Goal: Find contact information: Find contact information

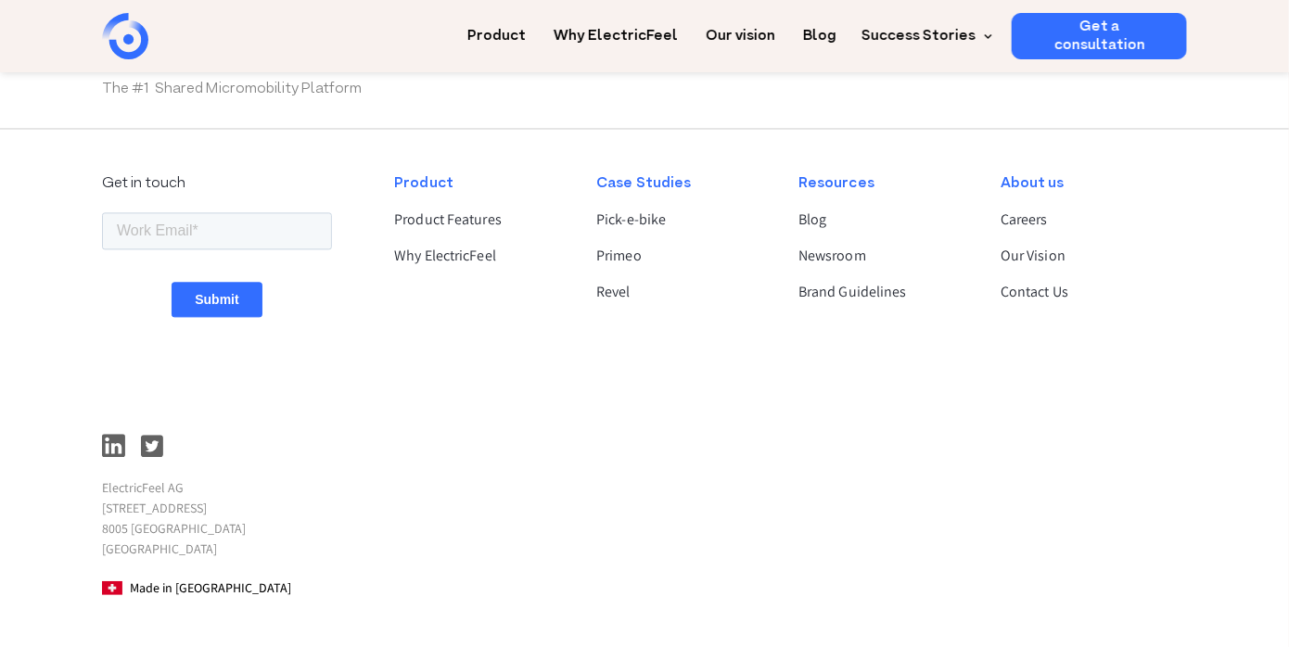
scroll to position [5051, 0]
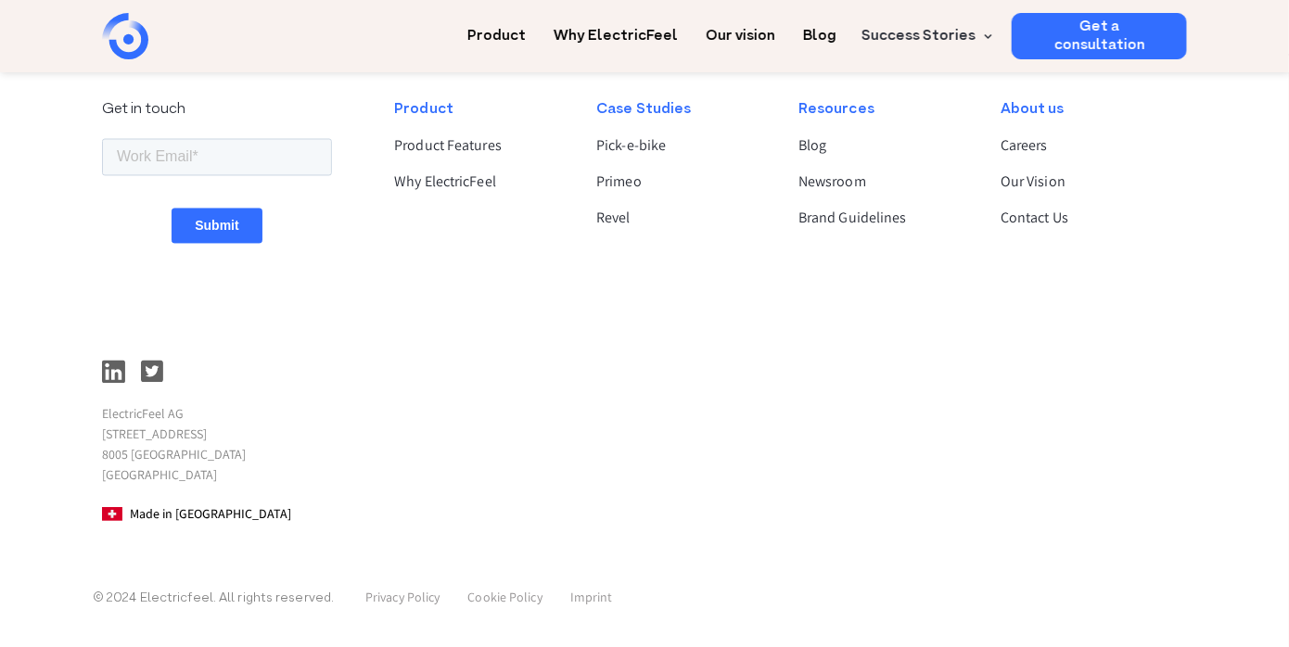
scroll to position [1568, 0]
click at [1027, 216] on link "Contact Us" at bounding box center [1085, 218] width 171 height 22
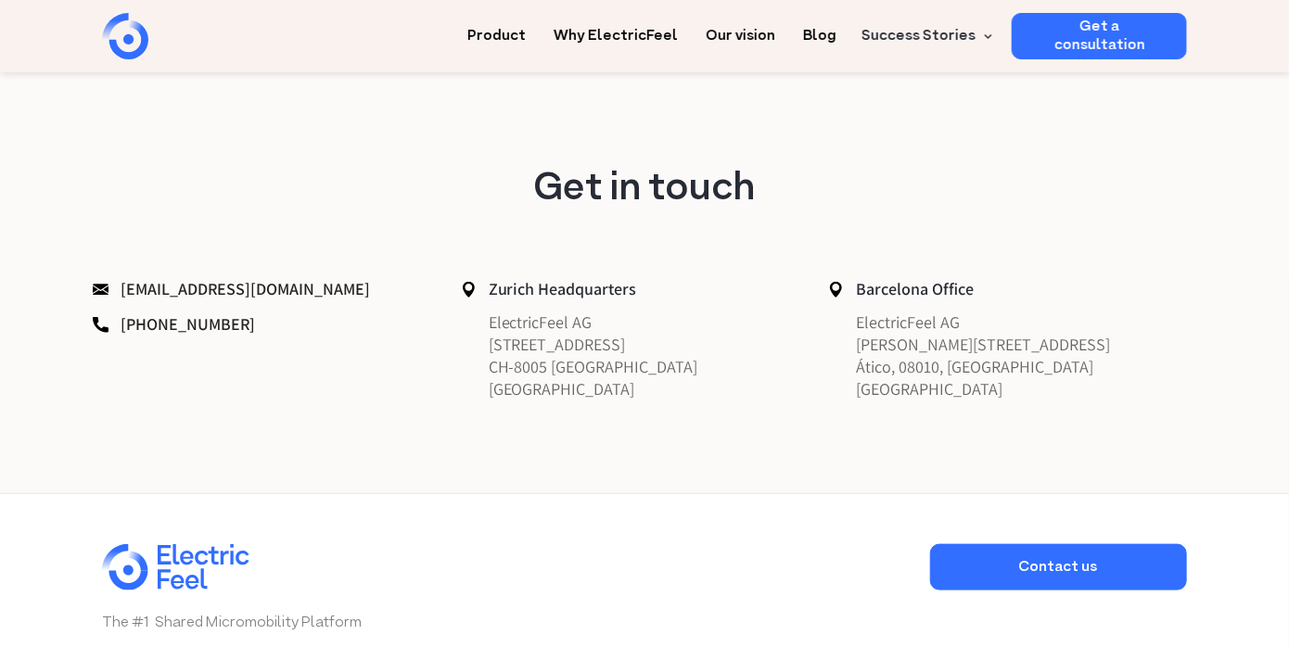
scroll to position [556, 0]
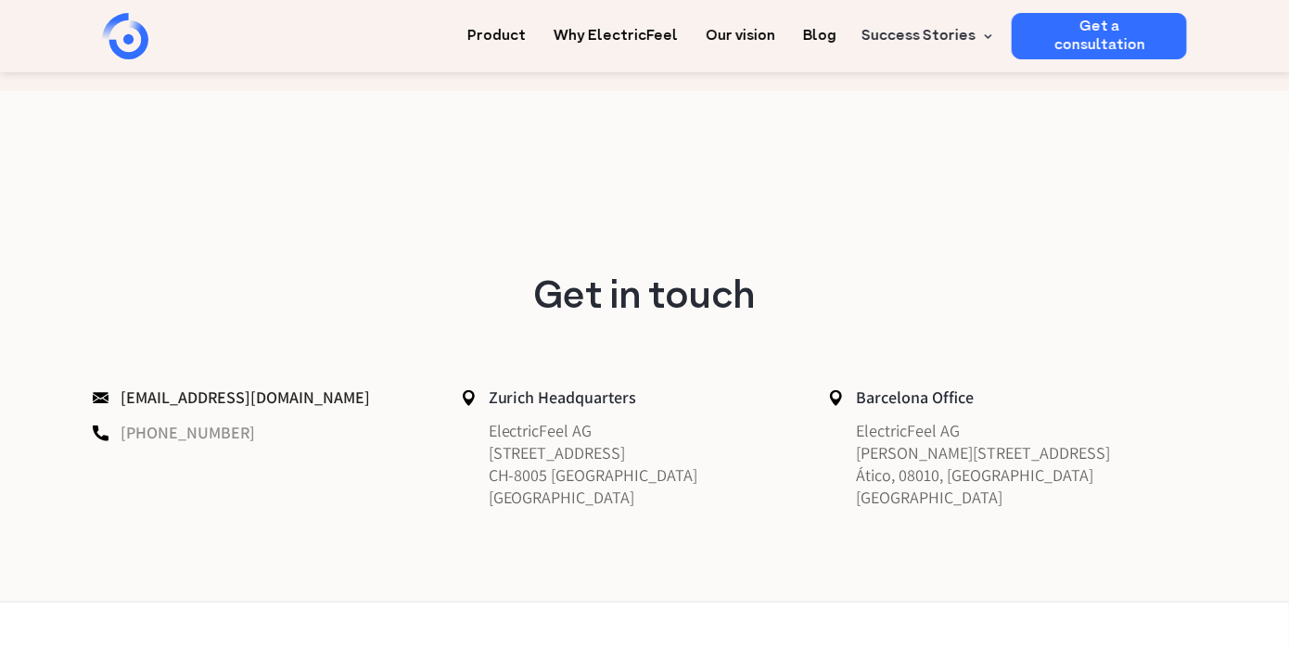
drag, startPoint x: 252, startPoint y: 438, endPoint x: 124, endPoint y: 438, distance: 127.9
click at [124, 438] on p "+41 44 350 2200" at bounding box center [272, 433] width 359 height 26
copy link "+41 44 350 2200"
